Goal: Navigation & Orientation: Find specific page/section

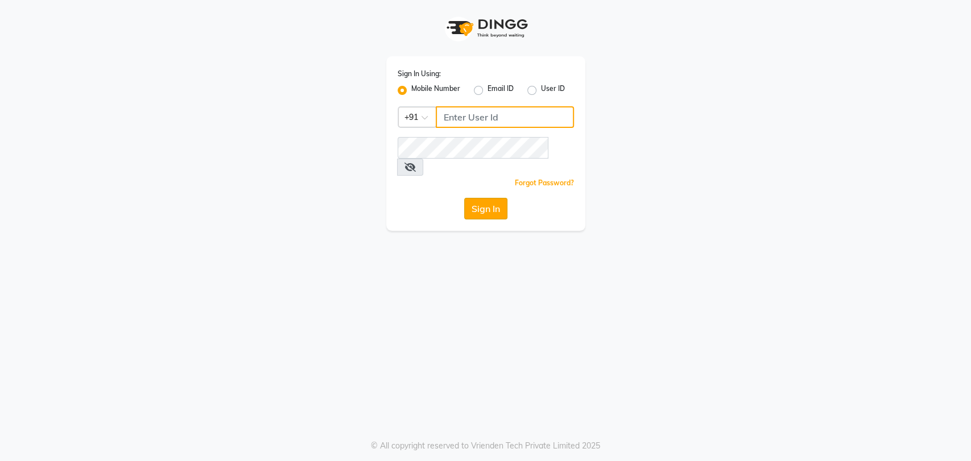
type input "8722144244"
click at [484, 198] on button "Sign In" at bounding box center [485, 209] width 43 height 22
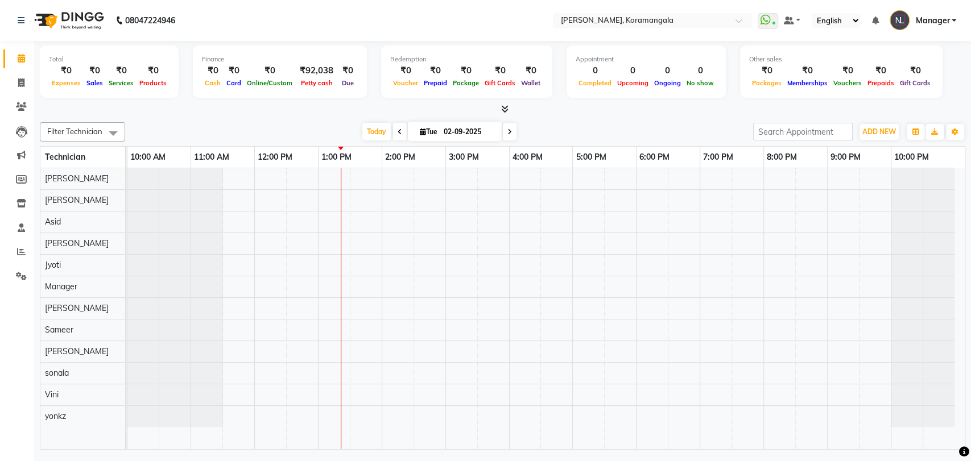
drag, startPoint x: 32, startPoint y: 3, endPoint x: 152, endPoint y: -55, distance: 134.1
click at [32, 3] on nav "08047224946 Select Location × Nailashes, Koramangala WhatsApp Status ✕ Status: …" at bounding box center [485, 20] width 971 height 41
click at [152, 0] on html "08047224946 Select Location × Nailashes, Koramangala WhatsApp Status ✕ Status: …" at bounding box center [485, 230] width 971 height 461
